Goal: Task Accomplishment & Management: Manage account settings

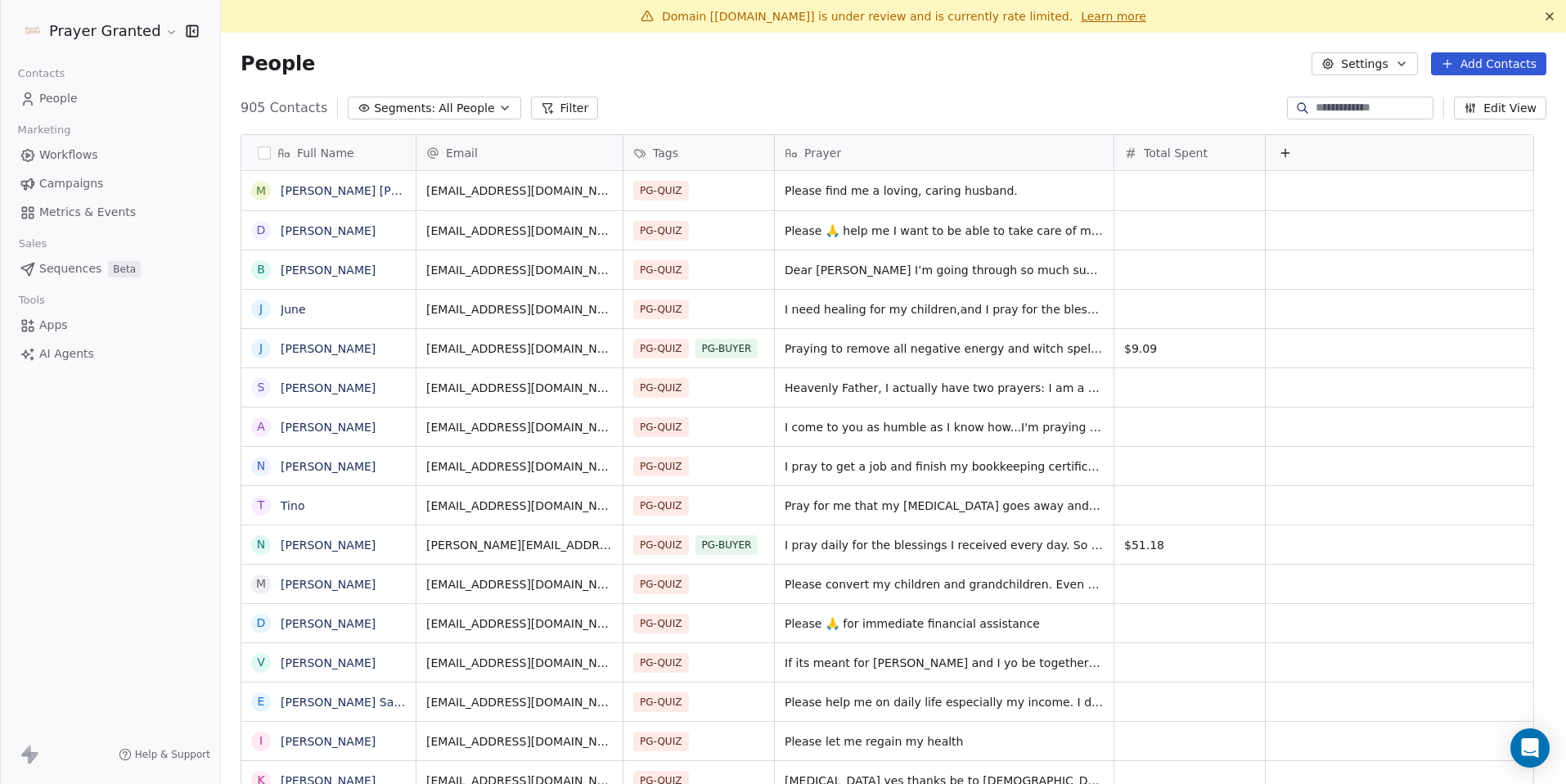
scroll to position [678, 1321]
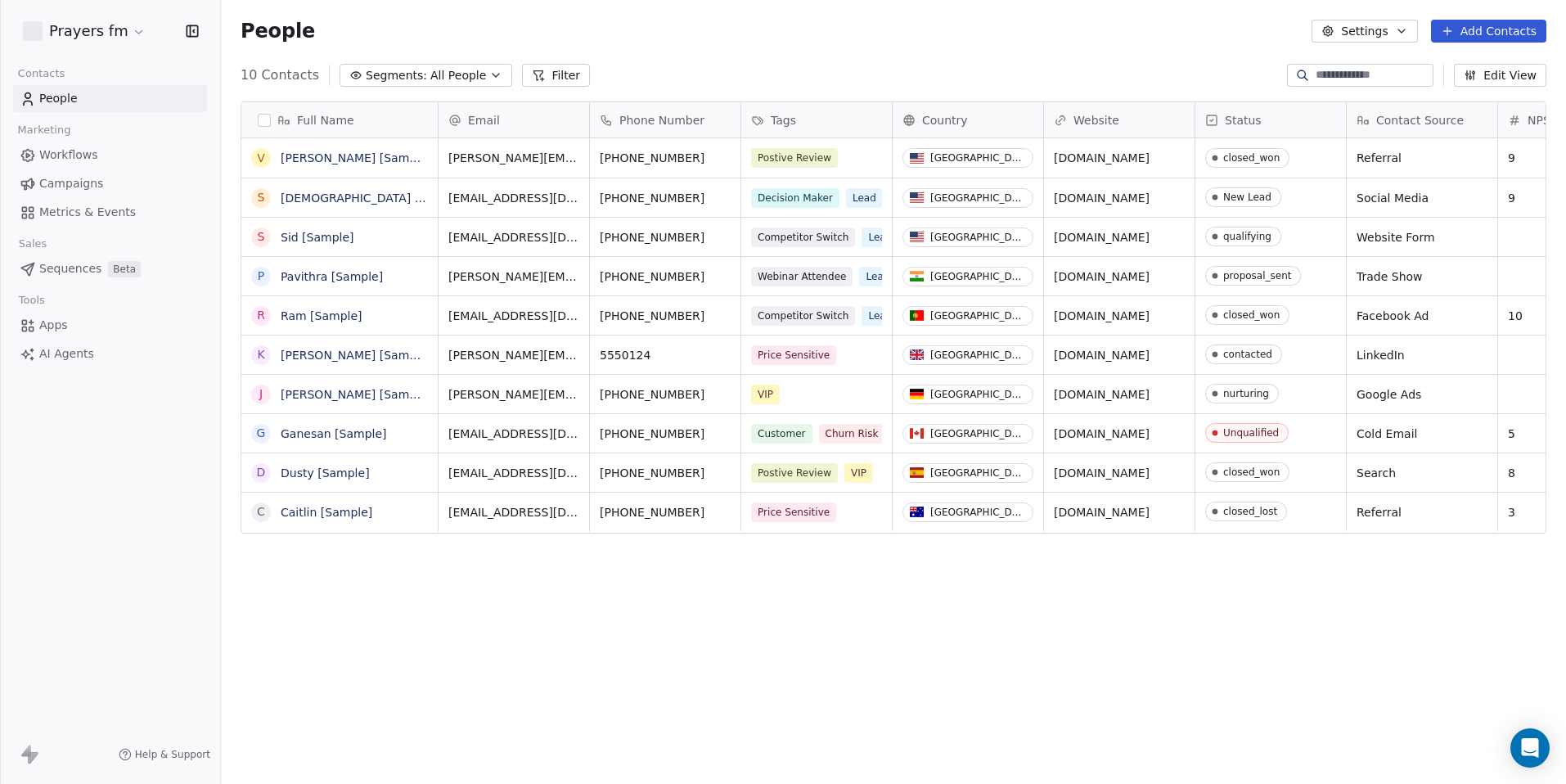
scroll to position [678, 1333]
click at [103, 31] on html "Prayers fm Contacts People Marketing Workflows Campaigns Metrics & Events Sales…" at bounding box center [783, 392] width 1566 height 784
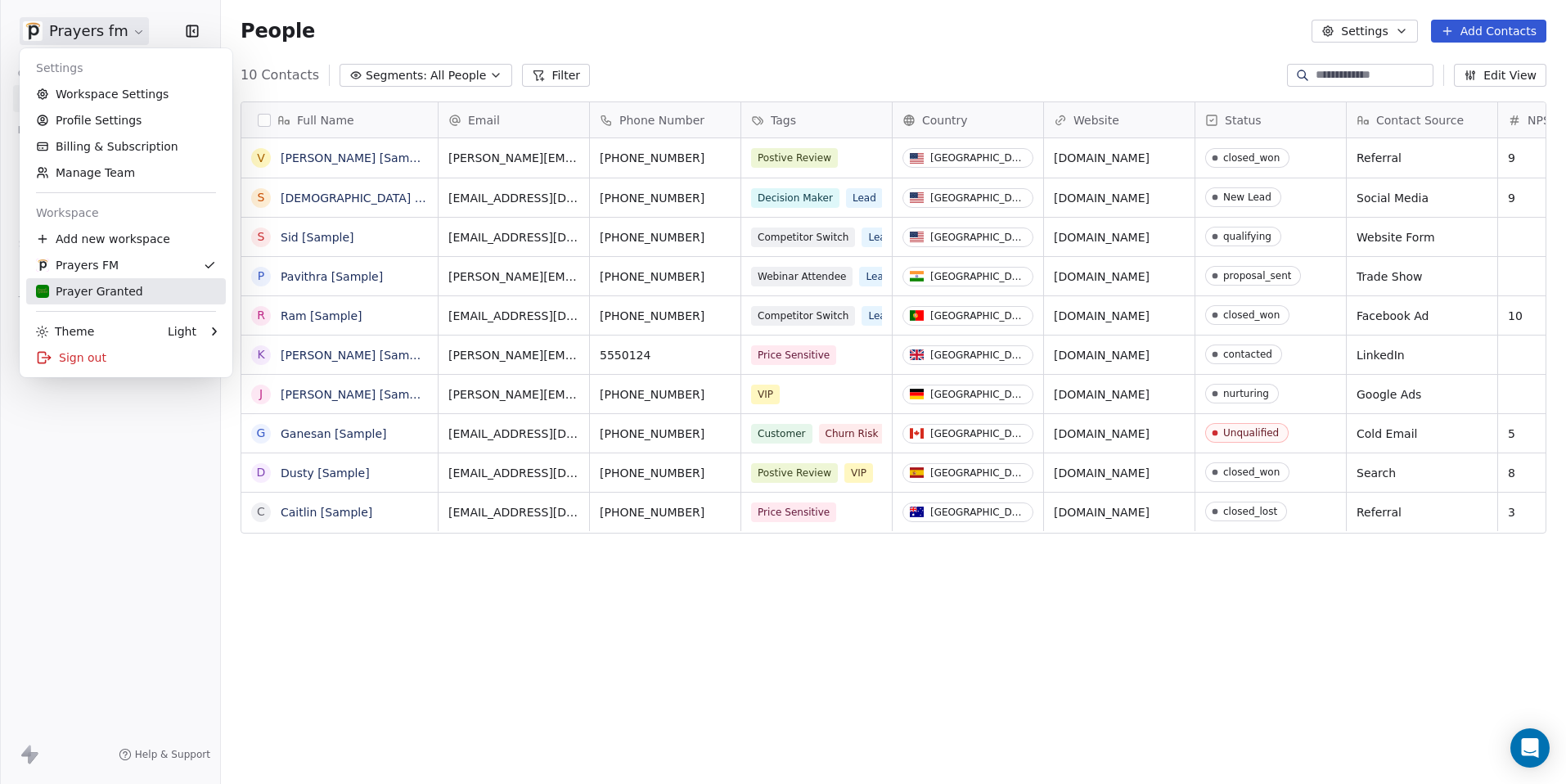
click at [98, 286] on div "Prayer Granted" at bounding box center [90, 291] width 107 height 16
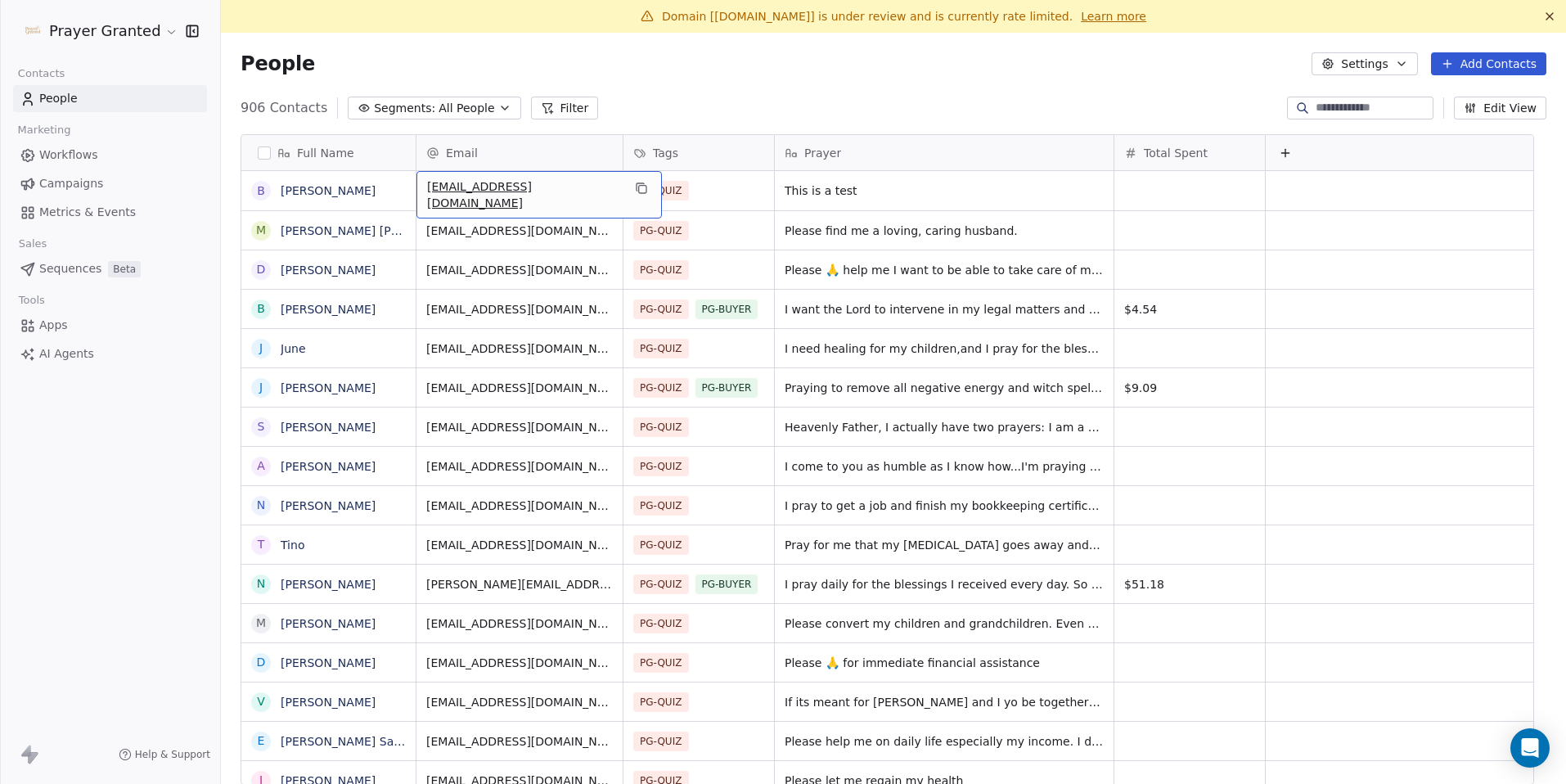
scroll to position [2, 0]
click at [260, 190] on button "grid" at bounding box center [261, 189] width 13 height 13
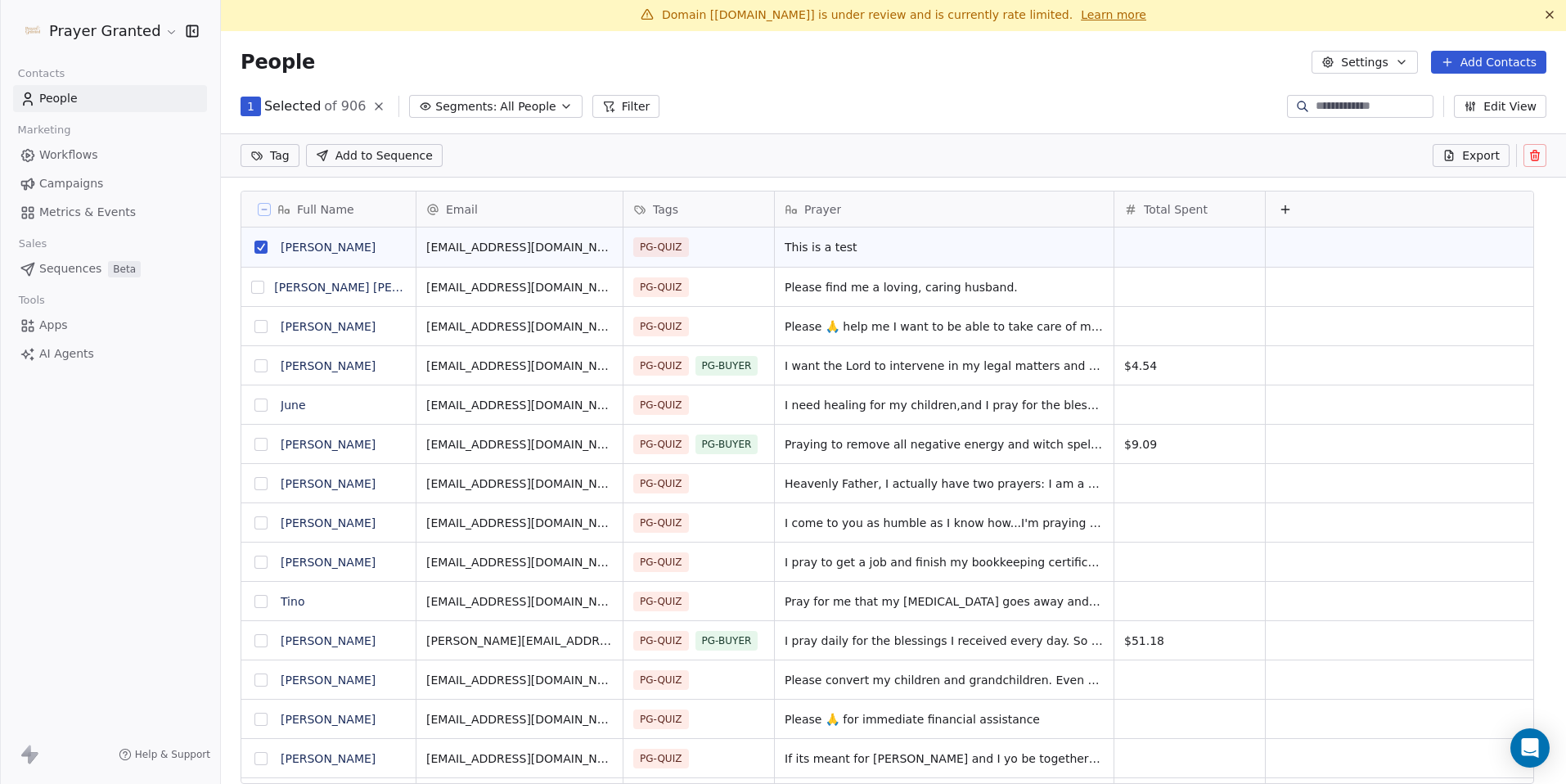
scroll to position [620, 1321]
click at [1536, 157] on icon at bounding box center [1536, 157] width 0 height 3
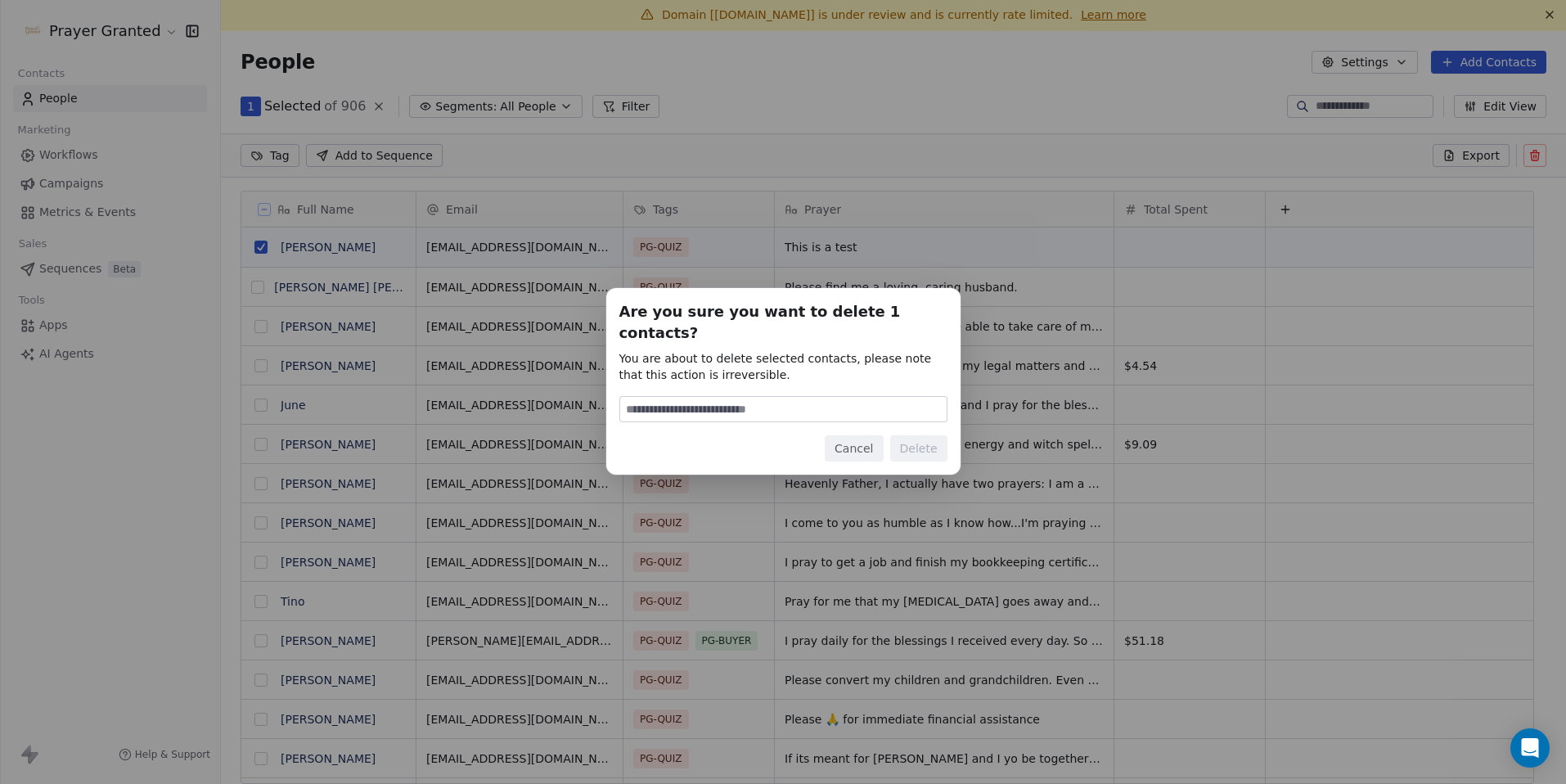
click at [809, 396] on input at bounding box center [783, 408] width 326 height 24
type input "******"
click at [918, 441] on button "Delete" at bounding box center [918, 448] width 57 height 26
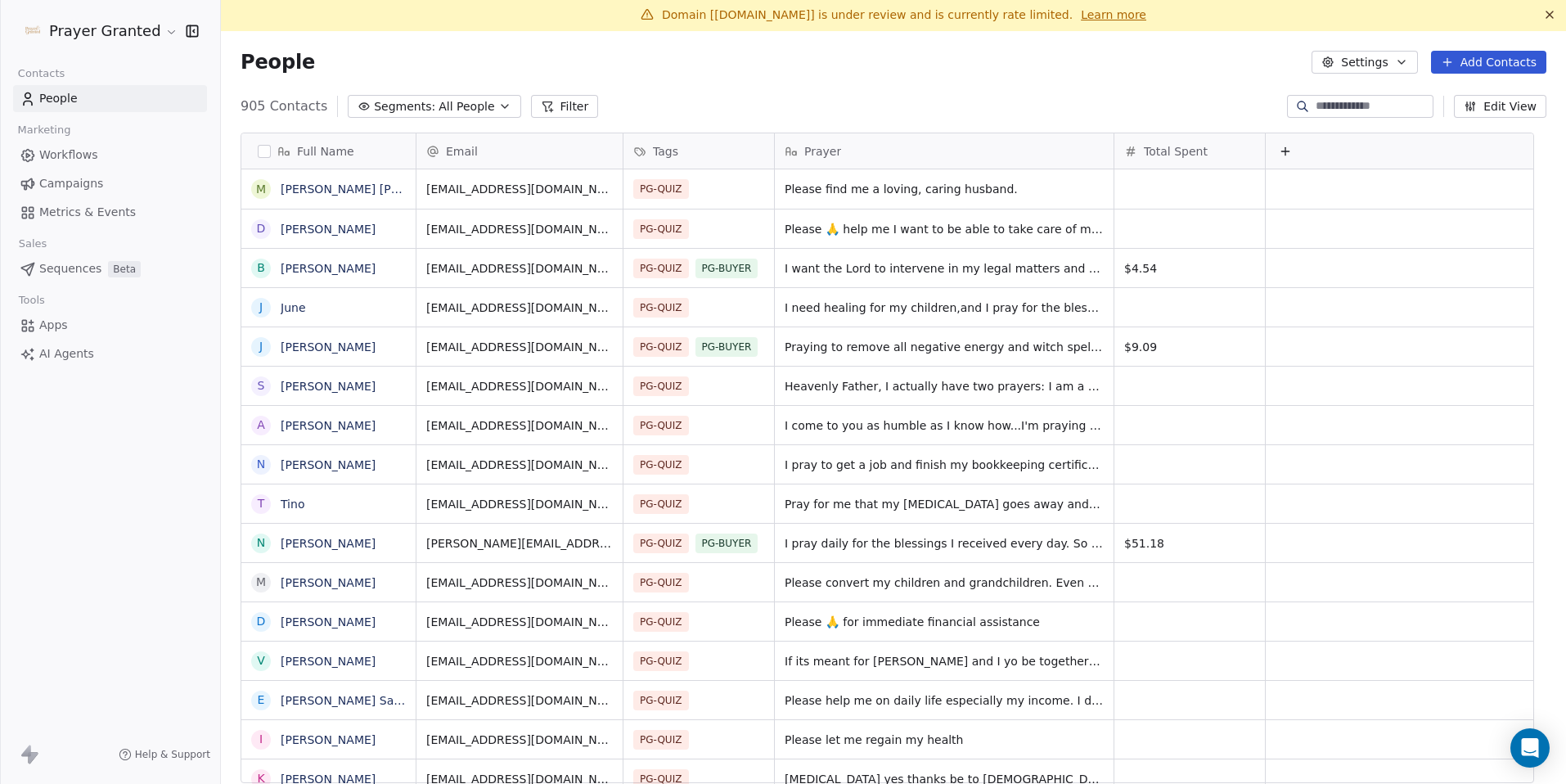
scroll to position [0, 0]
